Goal: Information Seeking & Learning: Learn about a topic

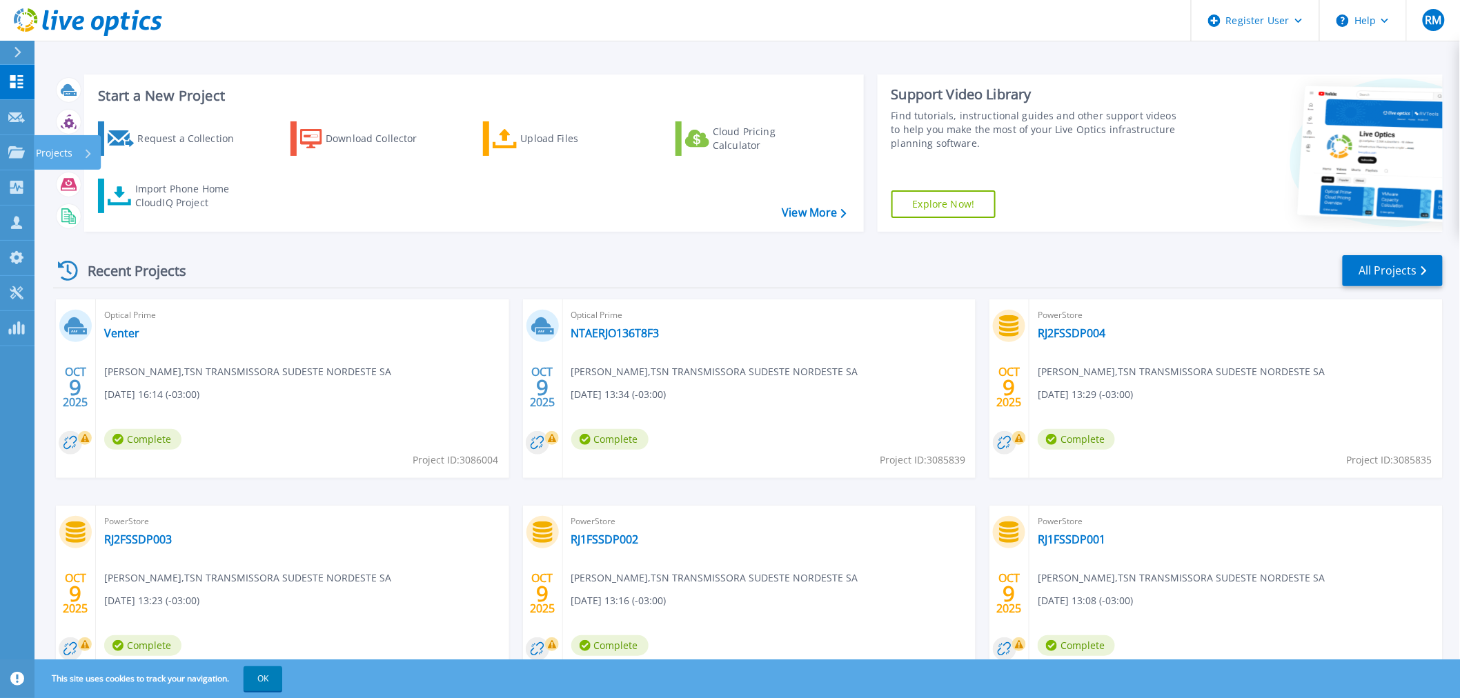
drag, startPoint x: 12, startPoint y: 153, endPoint x: 32, endPoint y: 177, distance: 31.9
click at [12, 153] on icon at bounding box center [16, 152] width 17 height 12
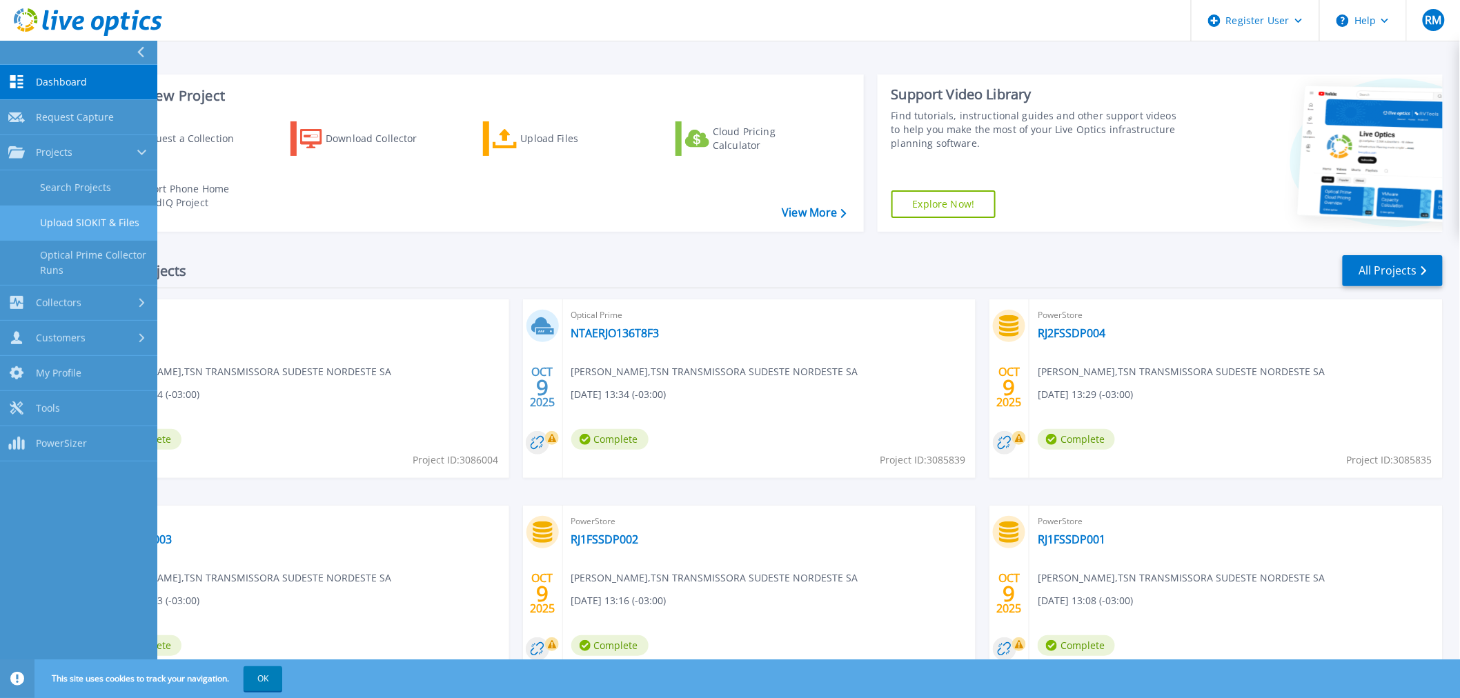
click at [63, 228] on link "Upload SIOKIT & Files" at bounding box center [78, 223] width 157 height 35
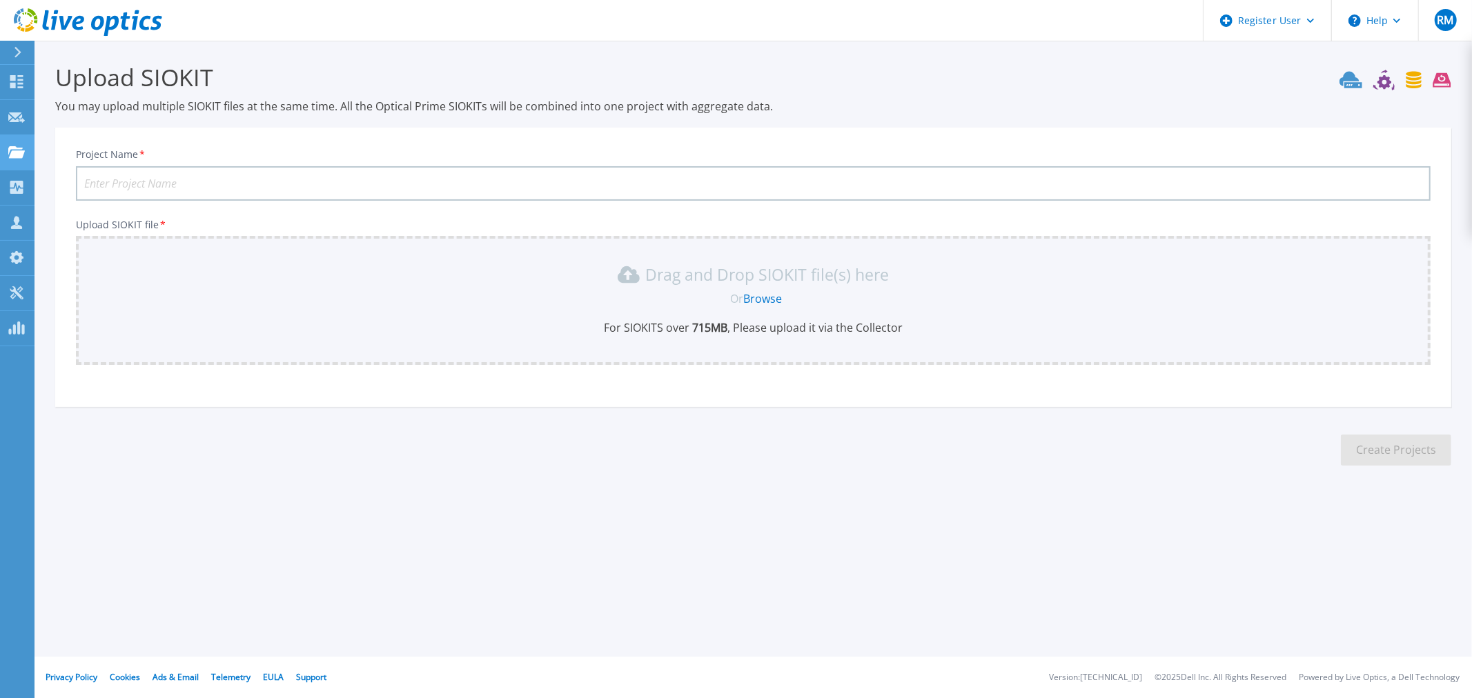
click at [9, 152] on icon at bounding box center [16, 152] width 17 height 12
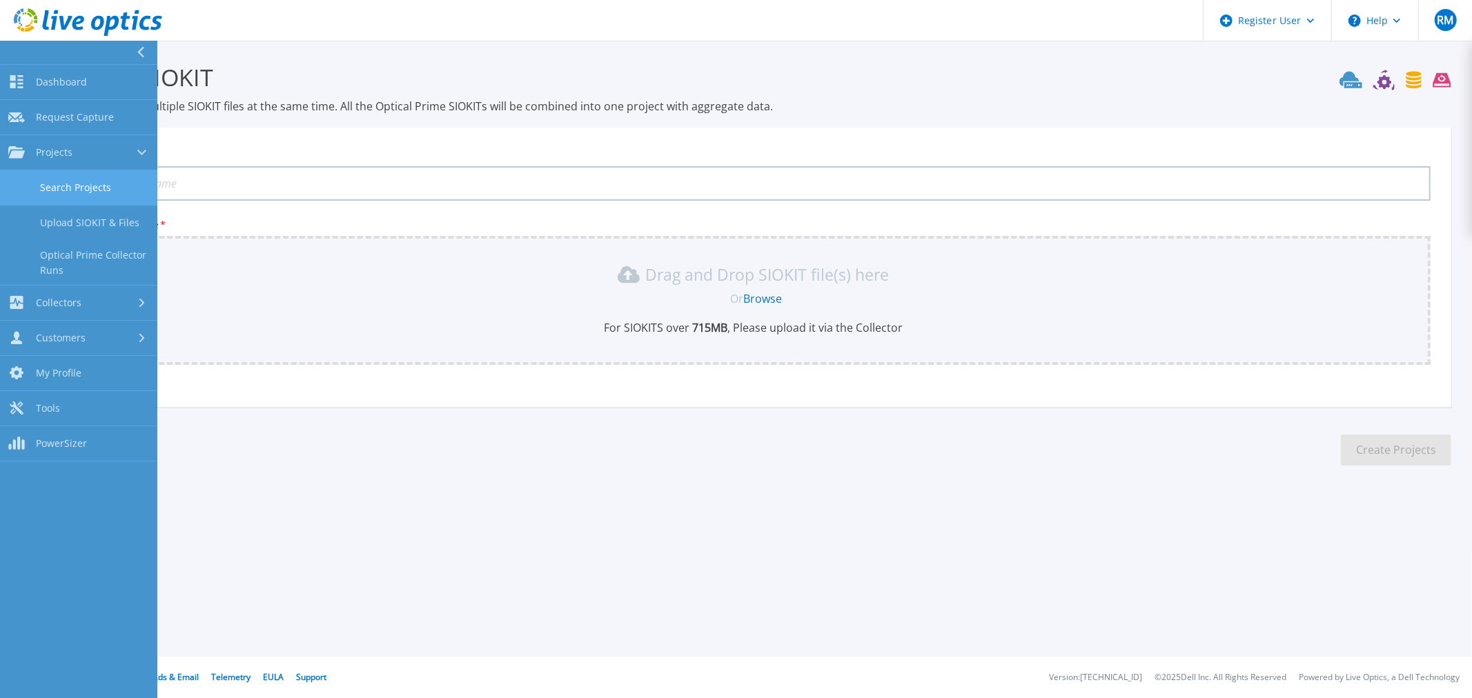
click at [15, 177] on link "Search Projects" at bounding box center [78, 187] width 157 height 35
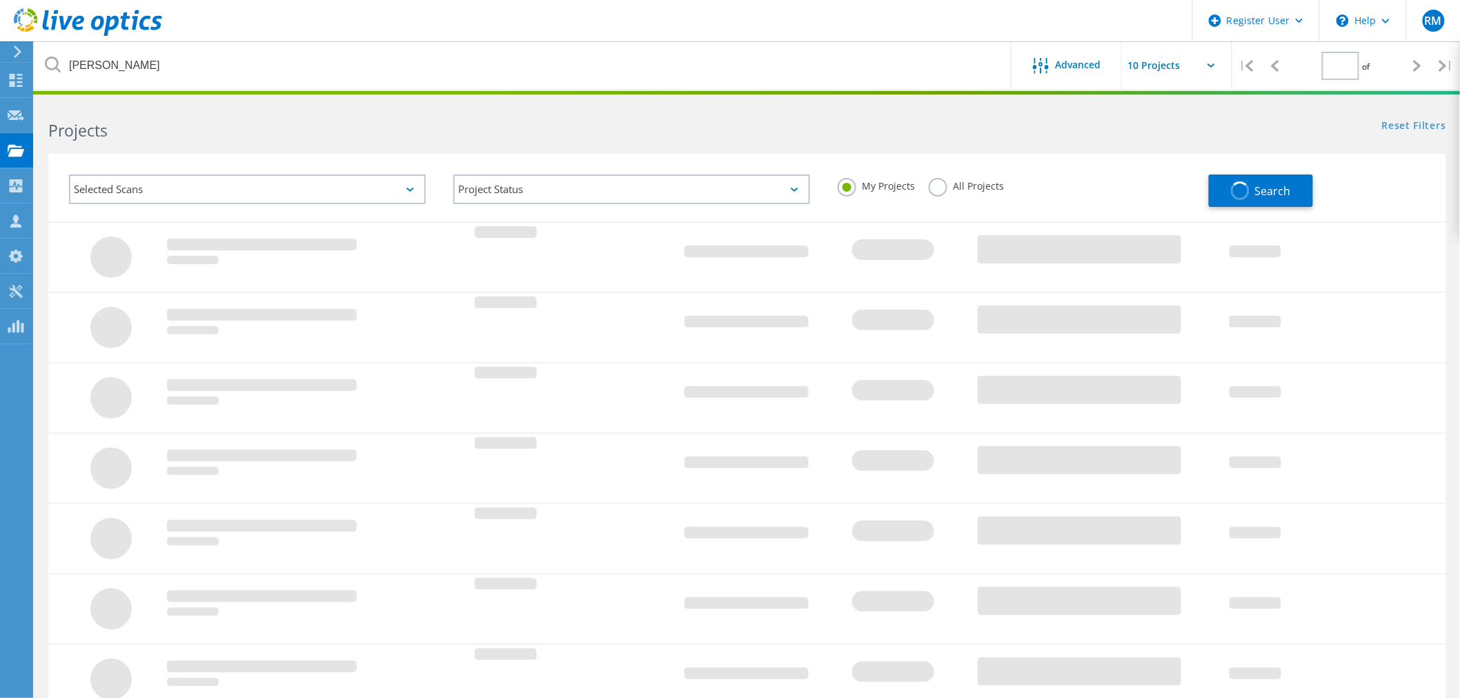
type input "1"
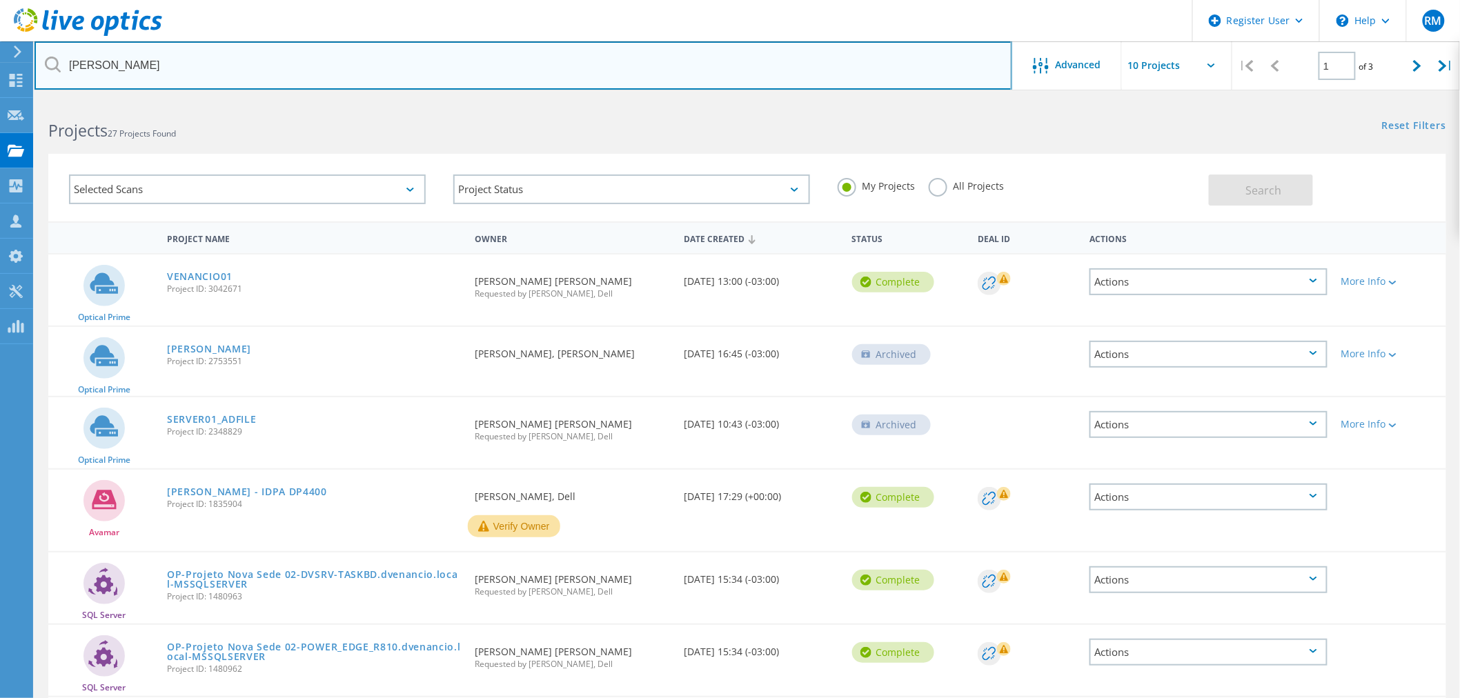
click at [252, 79] on input "venancio" at bounding box center [524, 65] width 978 height 48
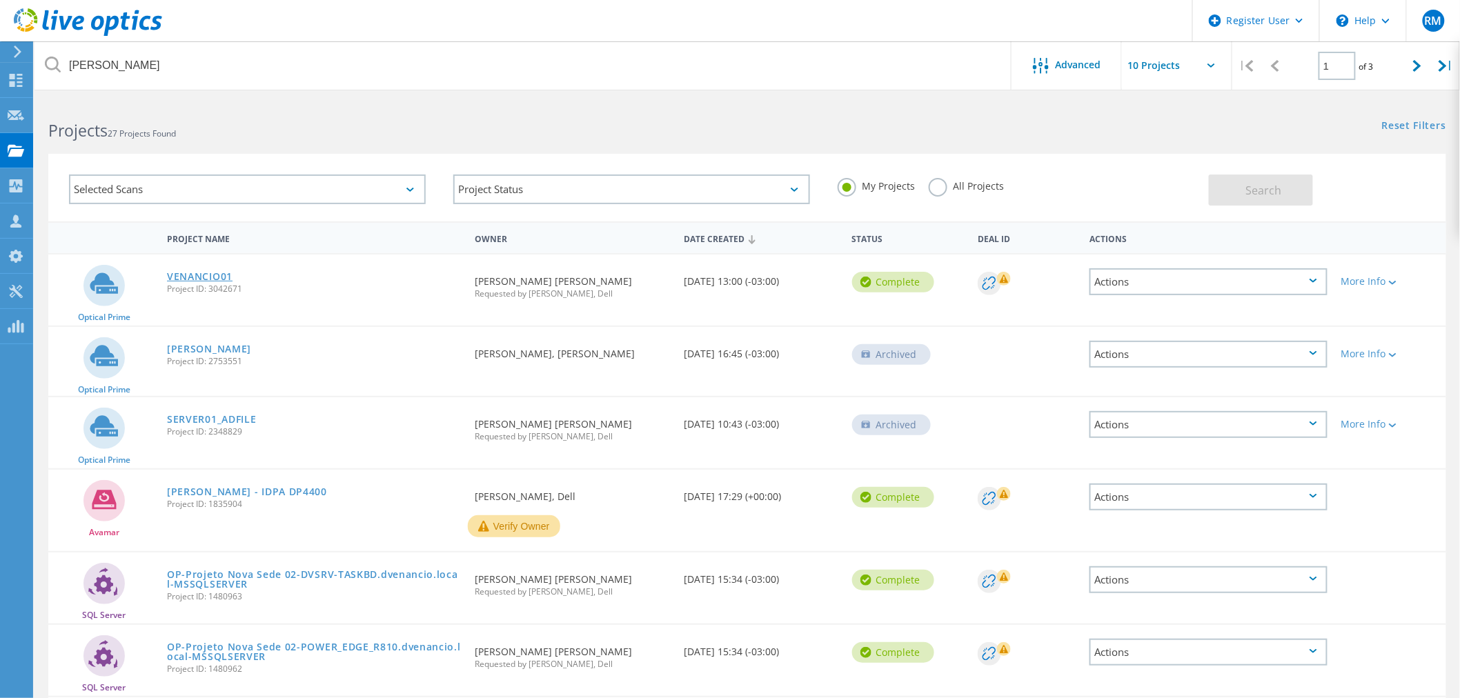
click at [206, 272] on link "VENANCIO01" at bounding box center [200, 277] width 66 height 10
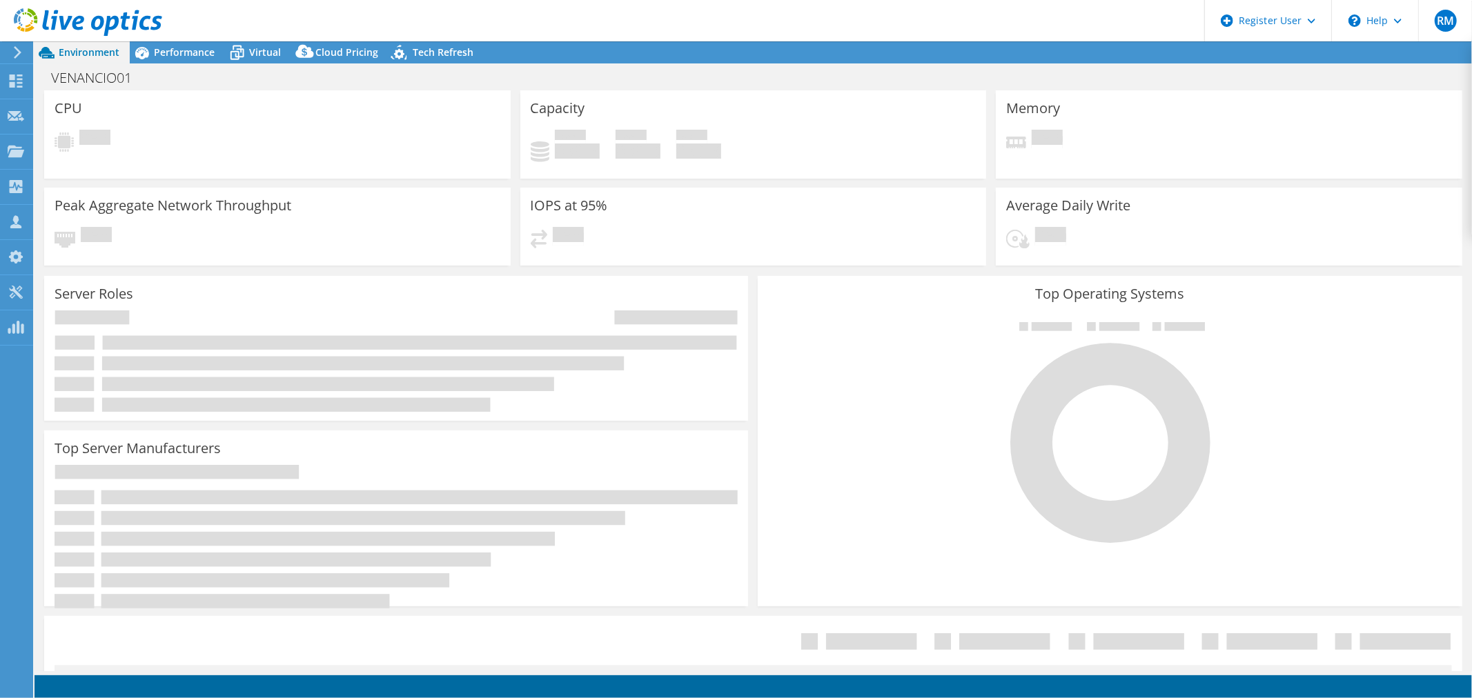
select select "SouthAmerica"
select select "USD"
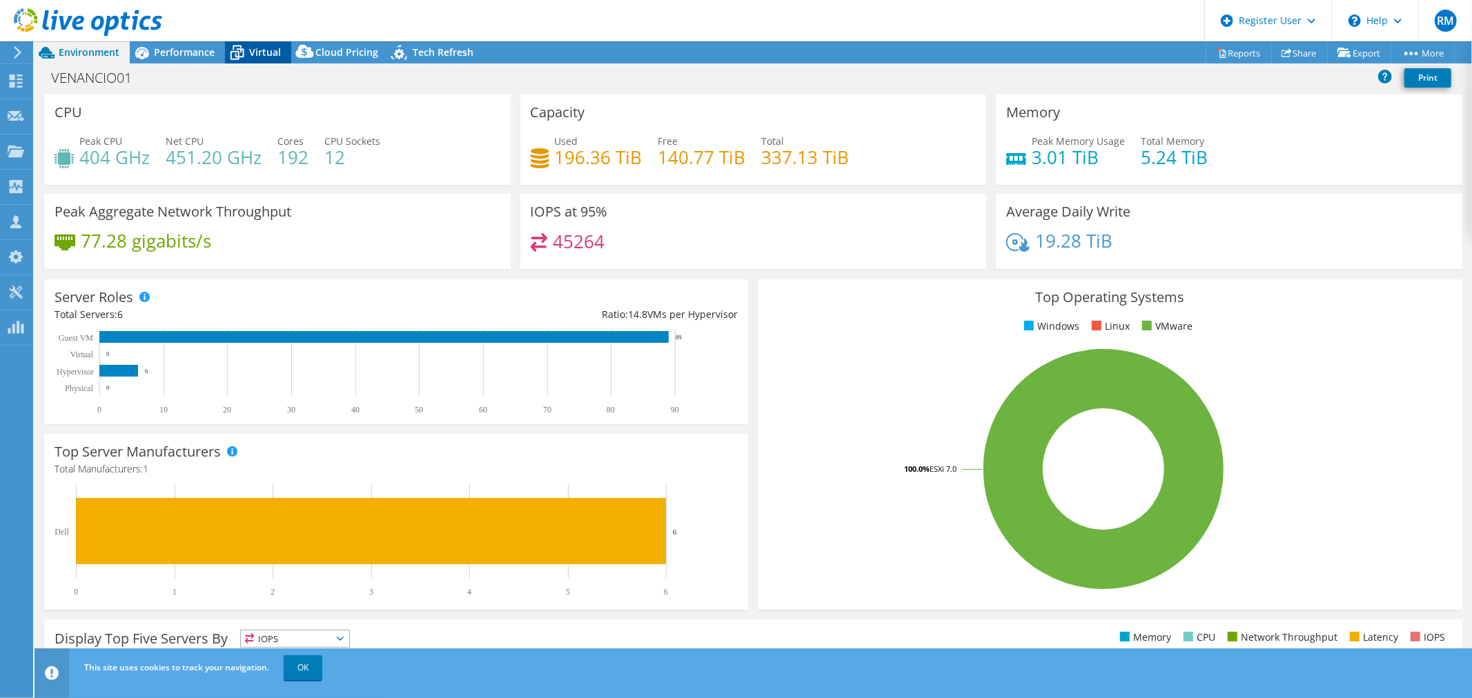
click at [249, 55] on span "Virtual" at bounding box center [265, 52] width 32 height 13
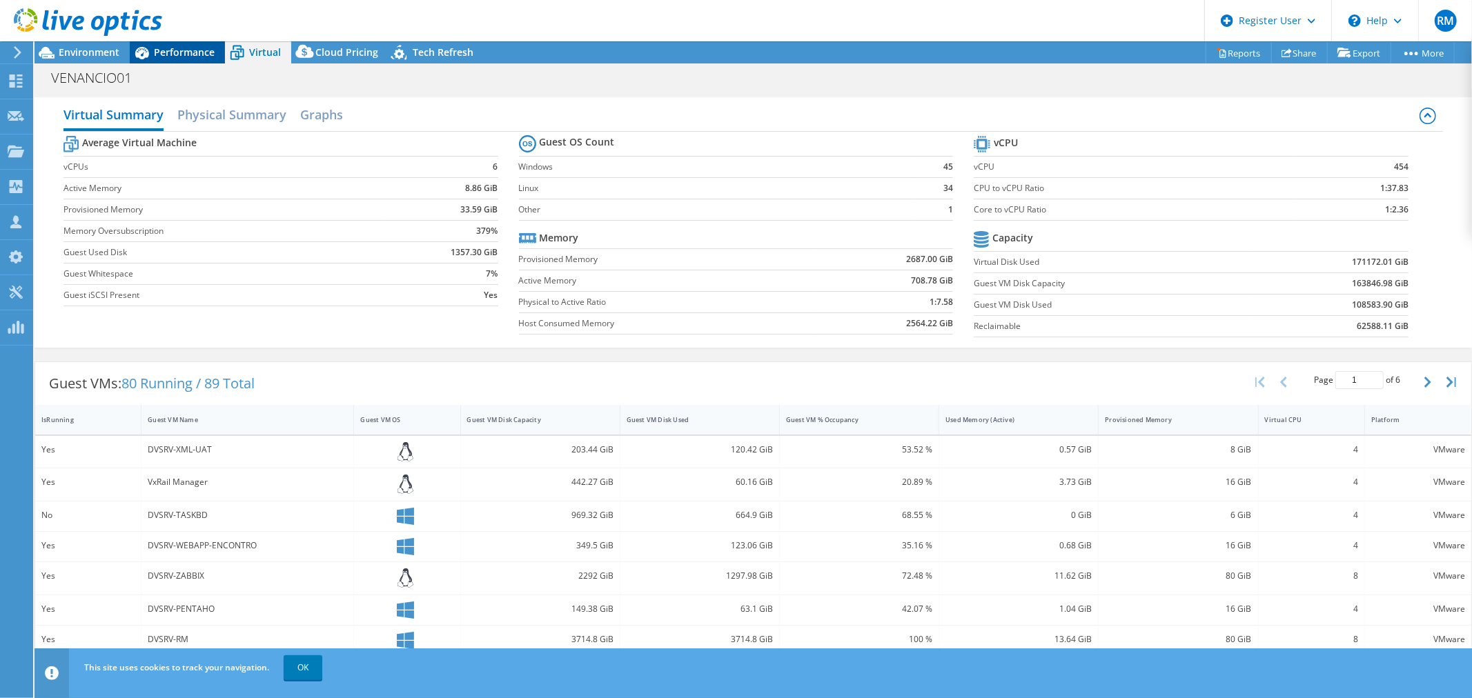
click at [173, 54] on span "Performance" at bounding box center [184, 52] width 61 height 13
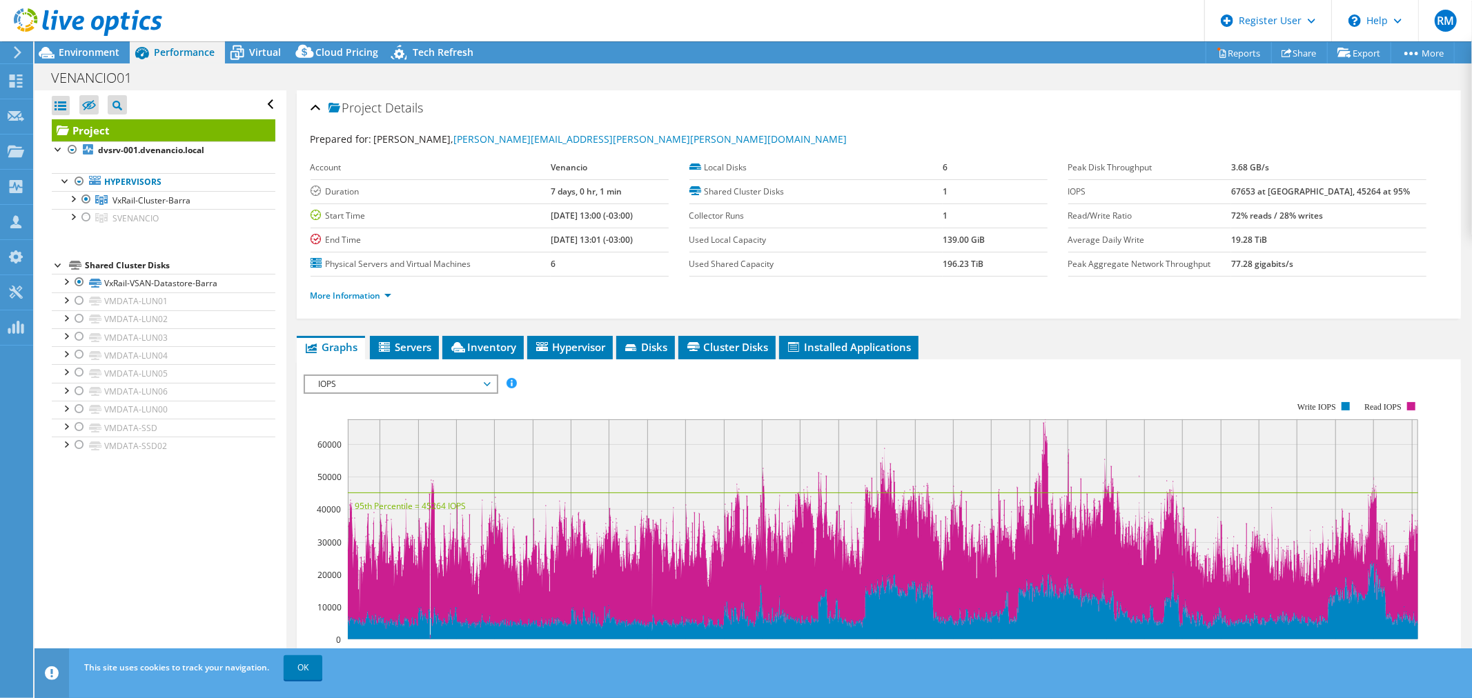
click at [395, 386] on span "IOPS" at bounding box center [400, 384] width 177 height 17
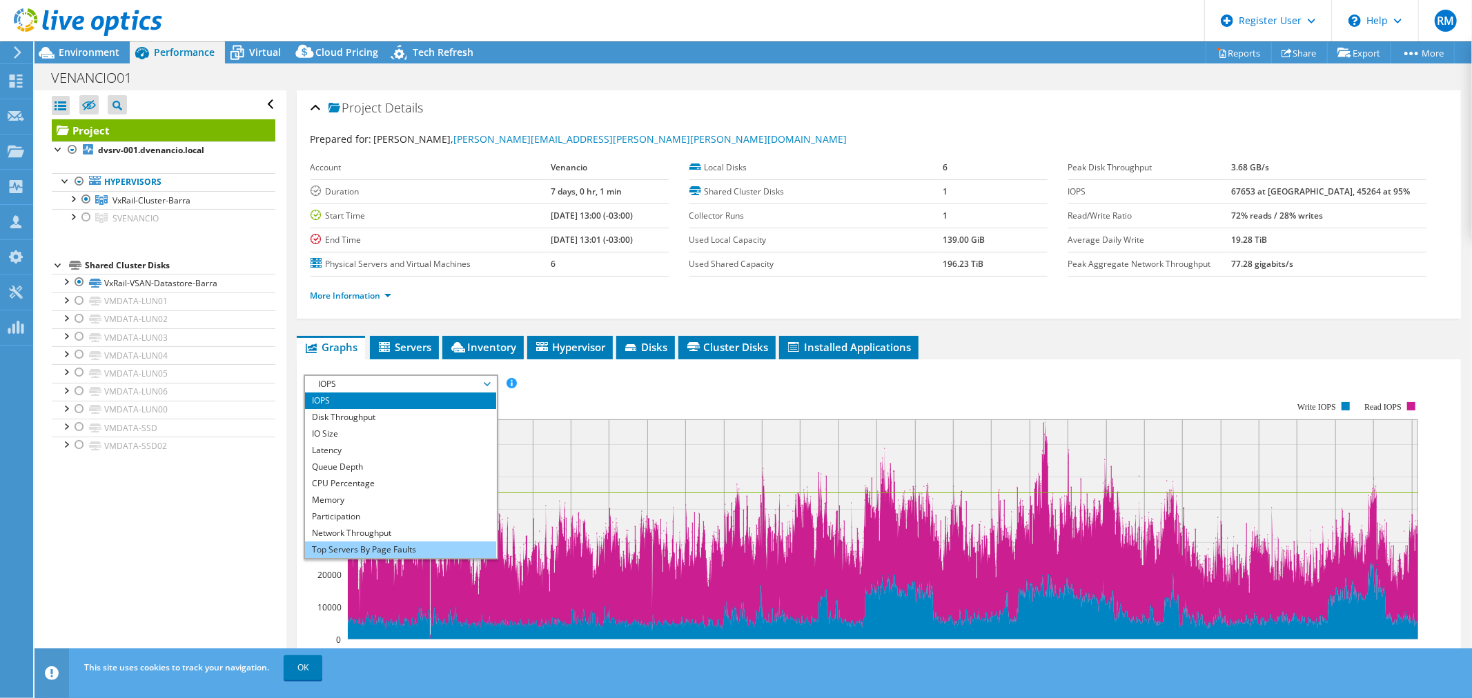
scroll to position [50, 0]
click at [382, 545] on li "All" at bounding box center [400, 550] width 191 height 17
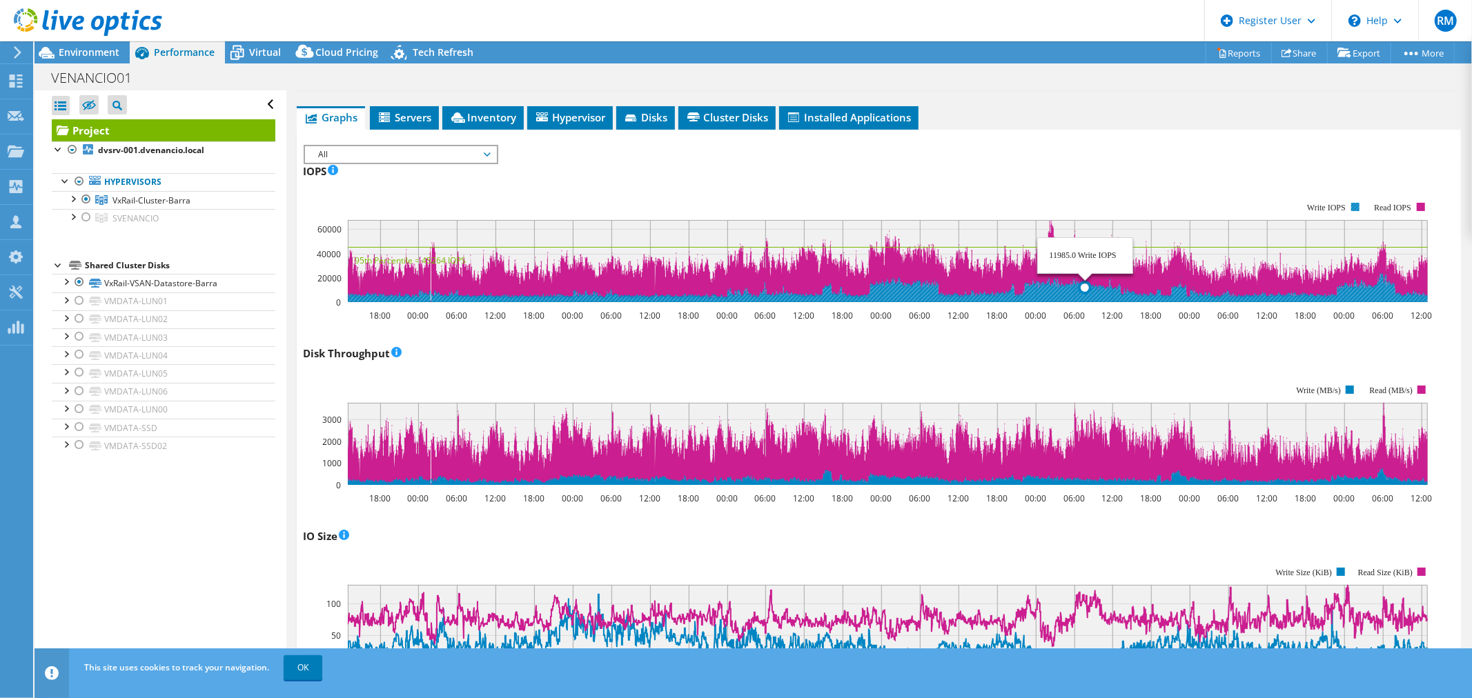
scroll to position [0, 0]
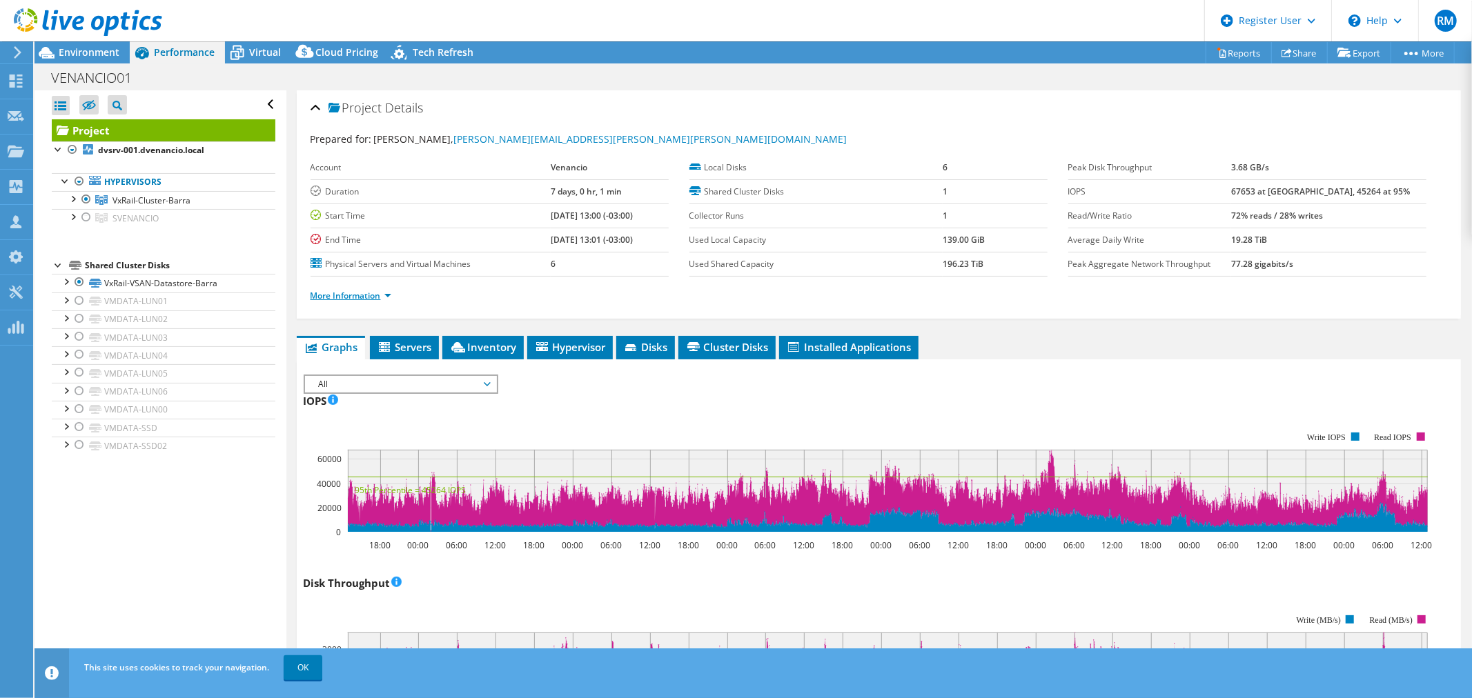
click at [387, 297] on link "More Information" at bounding box center [351, 296] width 81 height 12
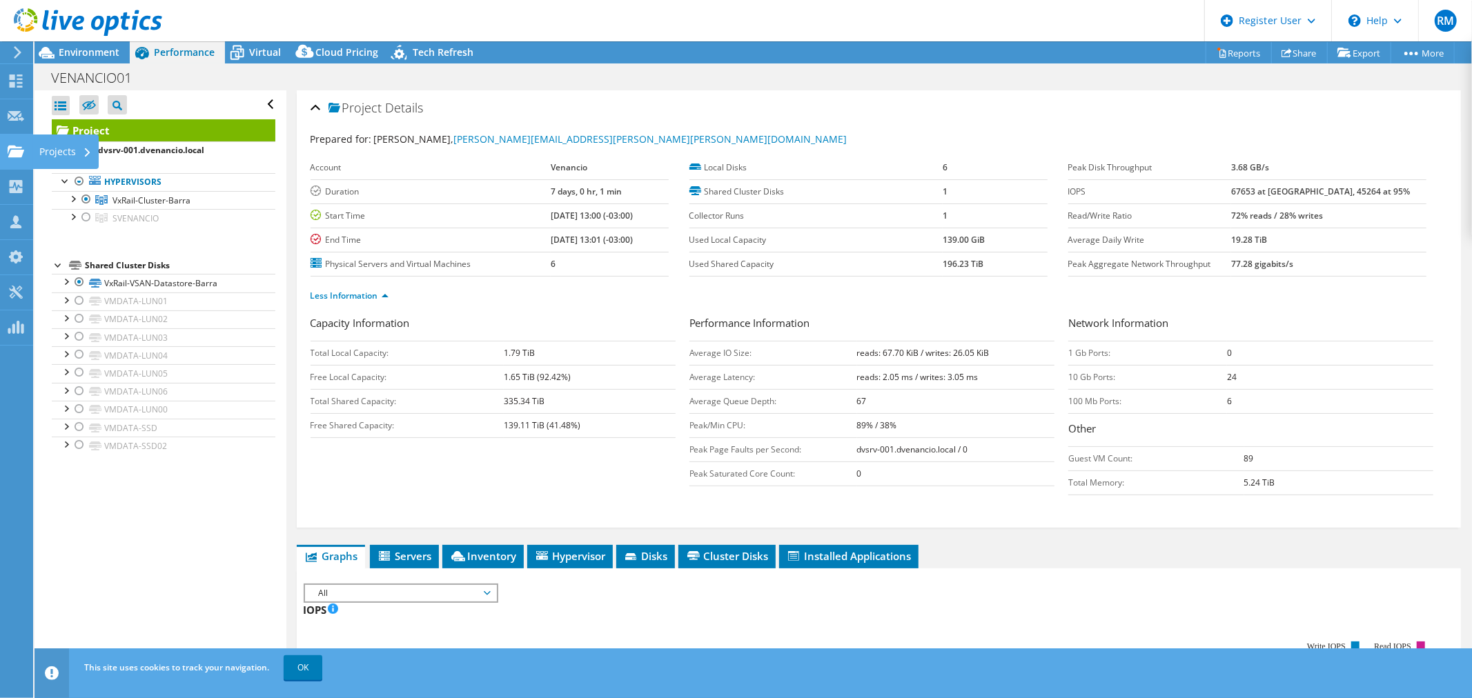
click at [22, 147] on icon at bounding box center [16, 151] width 17 height 13
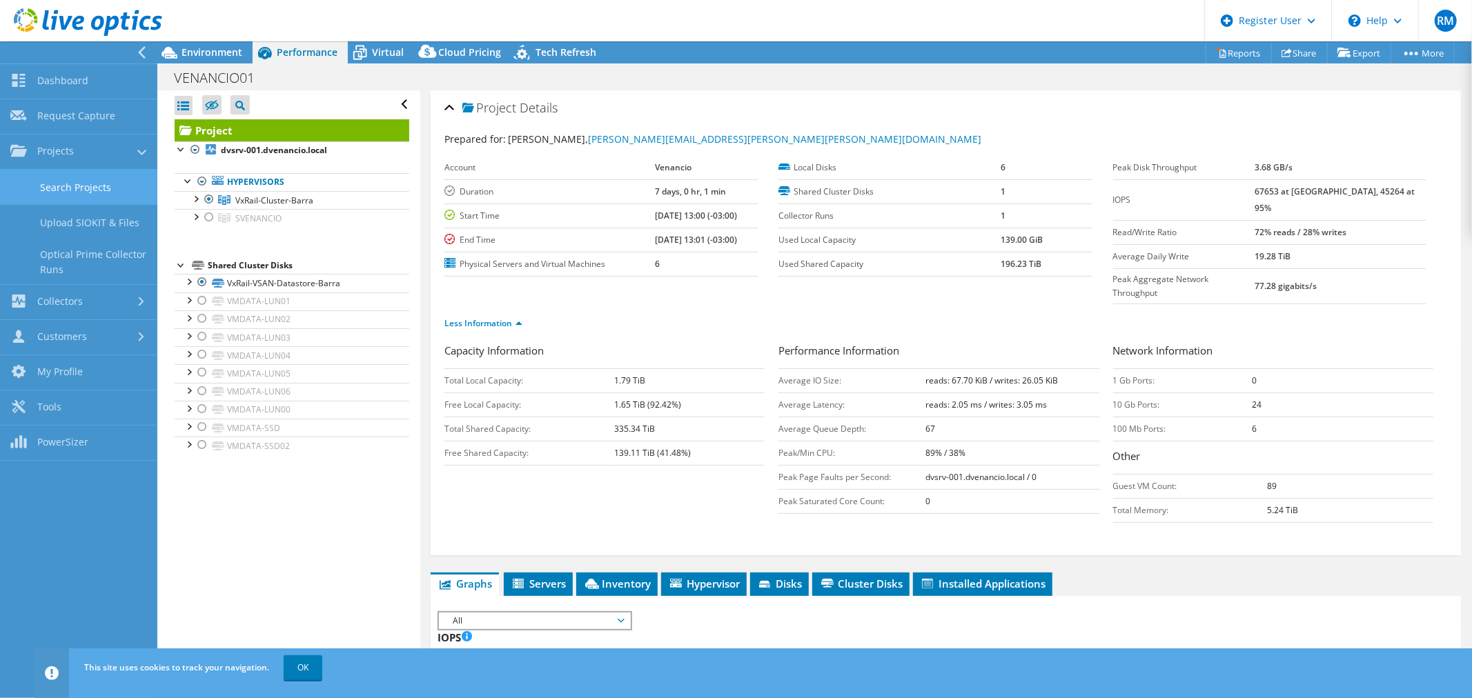
click at [67, 187] on link "Search Projects" at bounding box center [78, 187] width 157 height 35
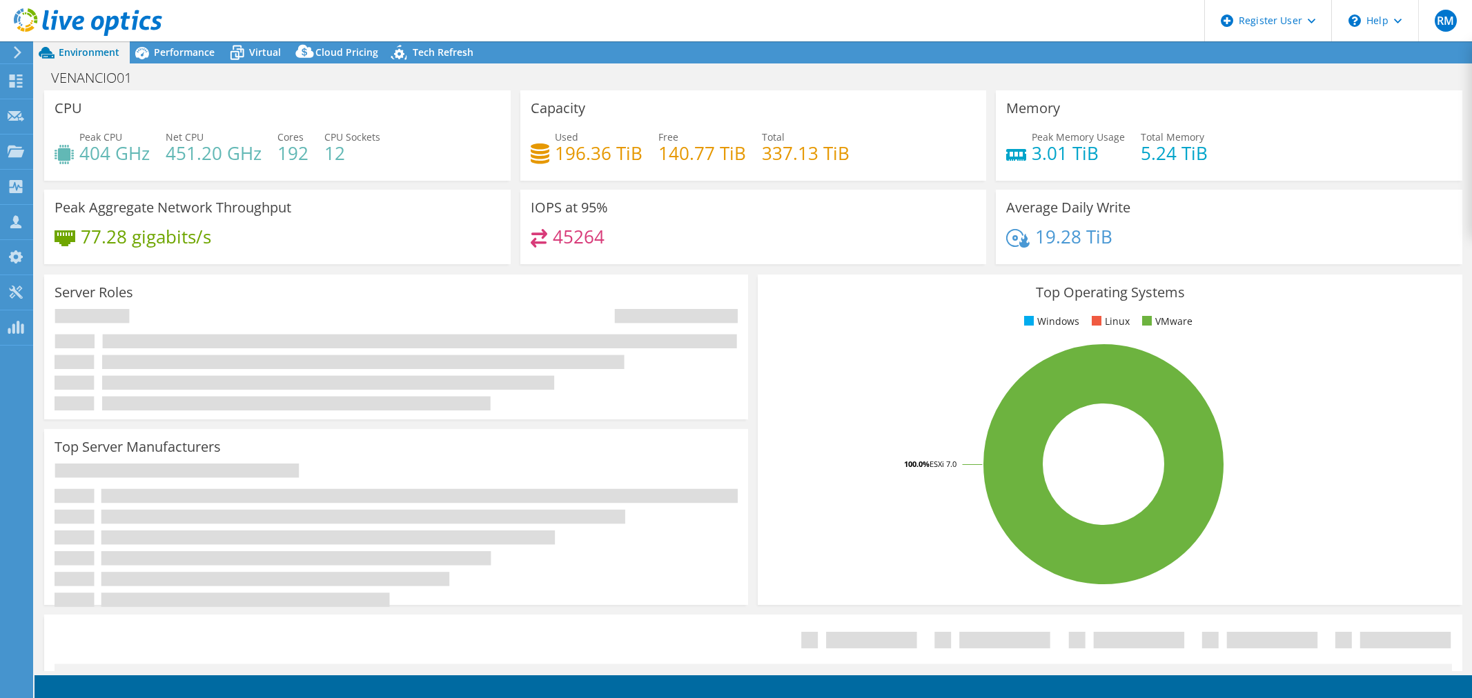
select select "SouthAmerica"
select select "USD"
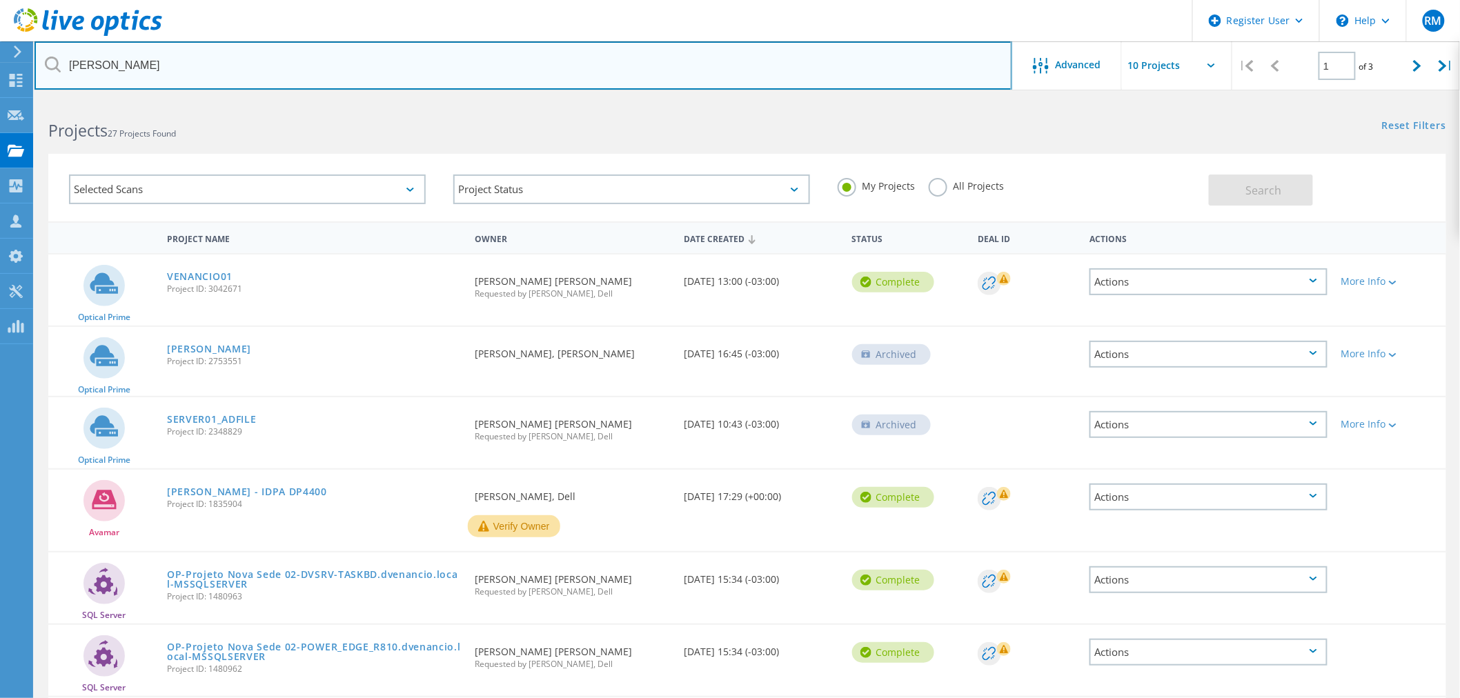
drag, startPoint x: 137, startPoint y: 66, endPoint x: 45, endPoint y: 69, distance: 91.8
click at [45, 69] on div "[PERSON_NAME]" at bounding box center [523, 65] width 977 height 48
type input "gru"
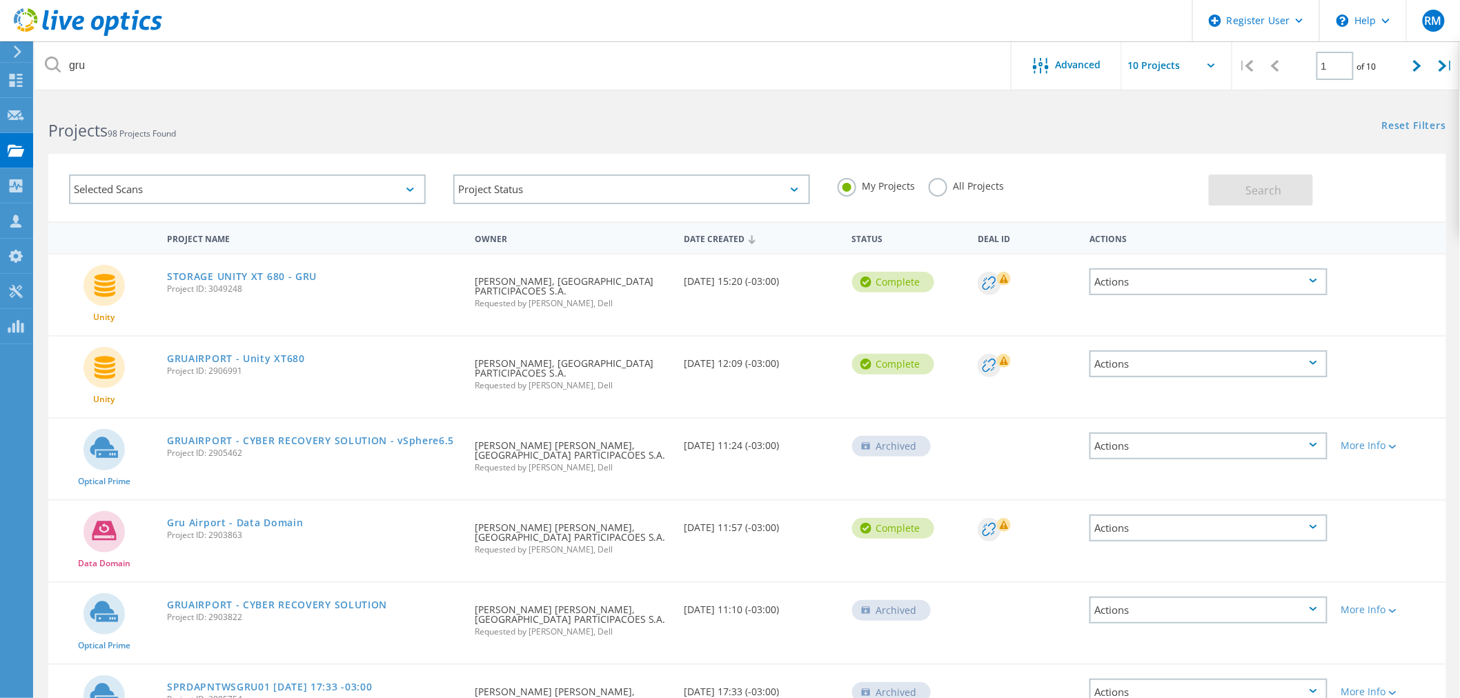
drag, startPoint x: 291, startPoint y: 273, endPoint x: 308, endPoint y: 285, distance: 21.4
click at [305, 285] on span "Project ID: 3049248" at bounding box center [314, 289] width 294 height 8
click at [257, 274] on link "STORAGE UNITY XT 680 - GRU" at bounding box center [242, 277] width 150 height 10
